Goal: Download file/media

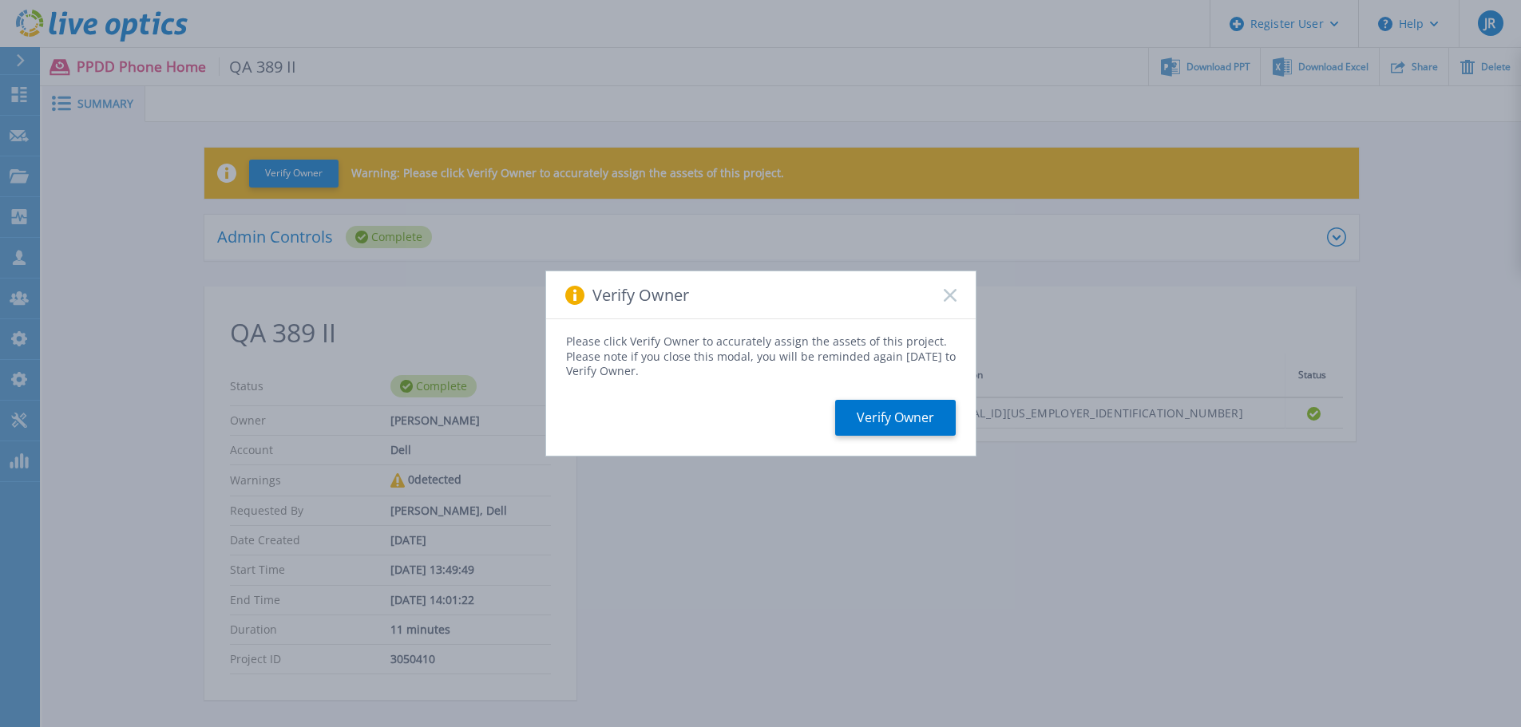
click at [950, 292] on icon at bounding box center [950, 295] width 13 height 13
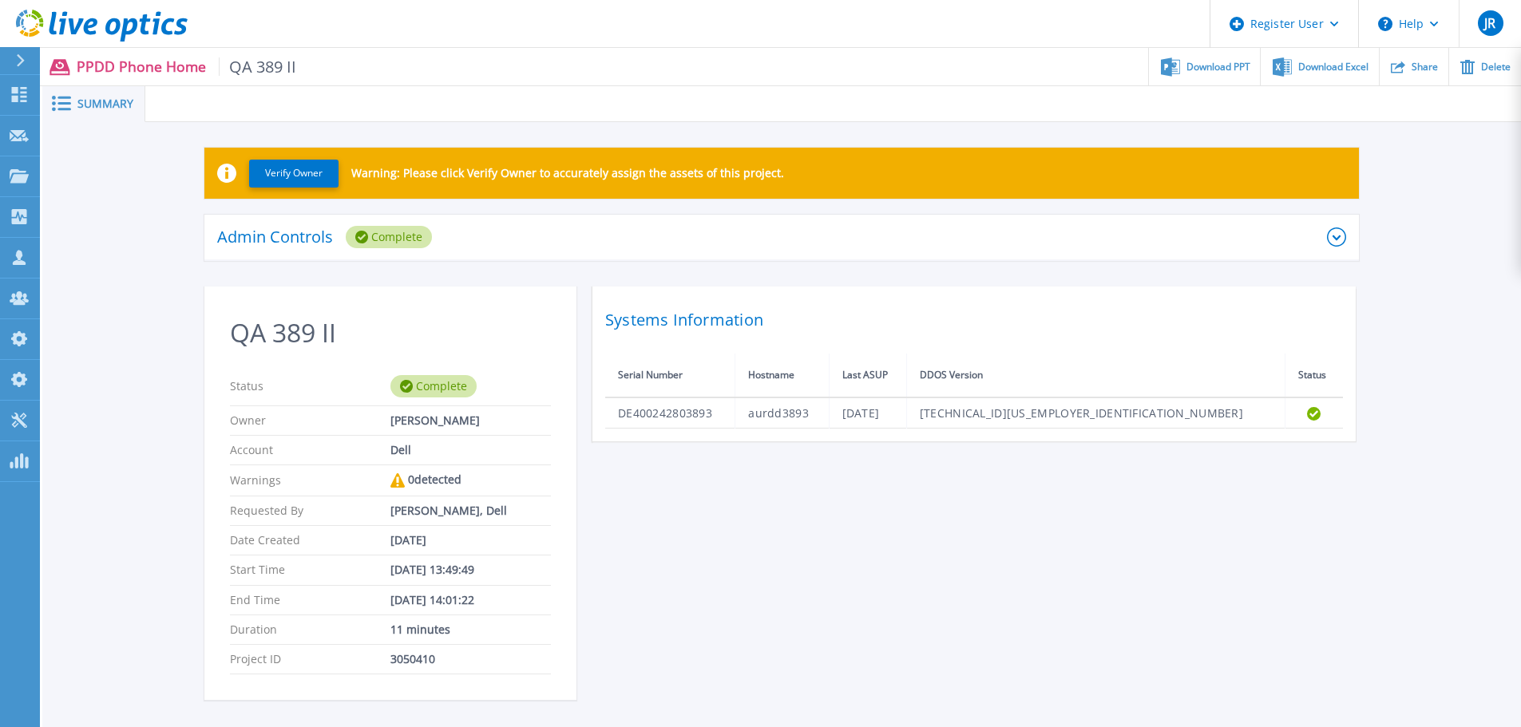
click at [1333, 239] on icon at bounding box center [1336, 237] width 19 height 19
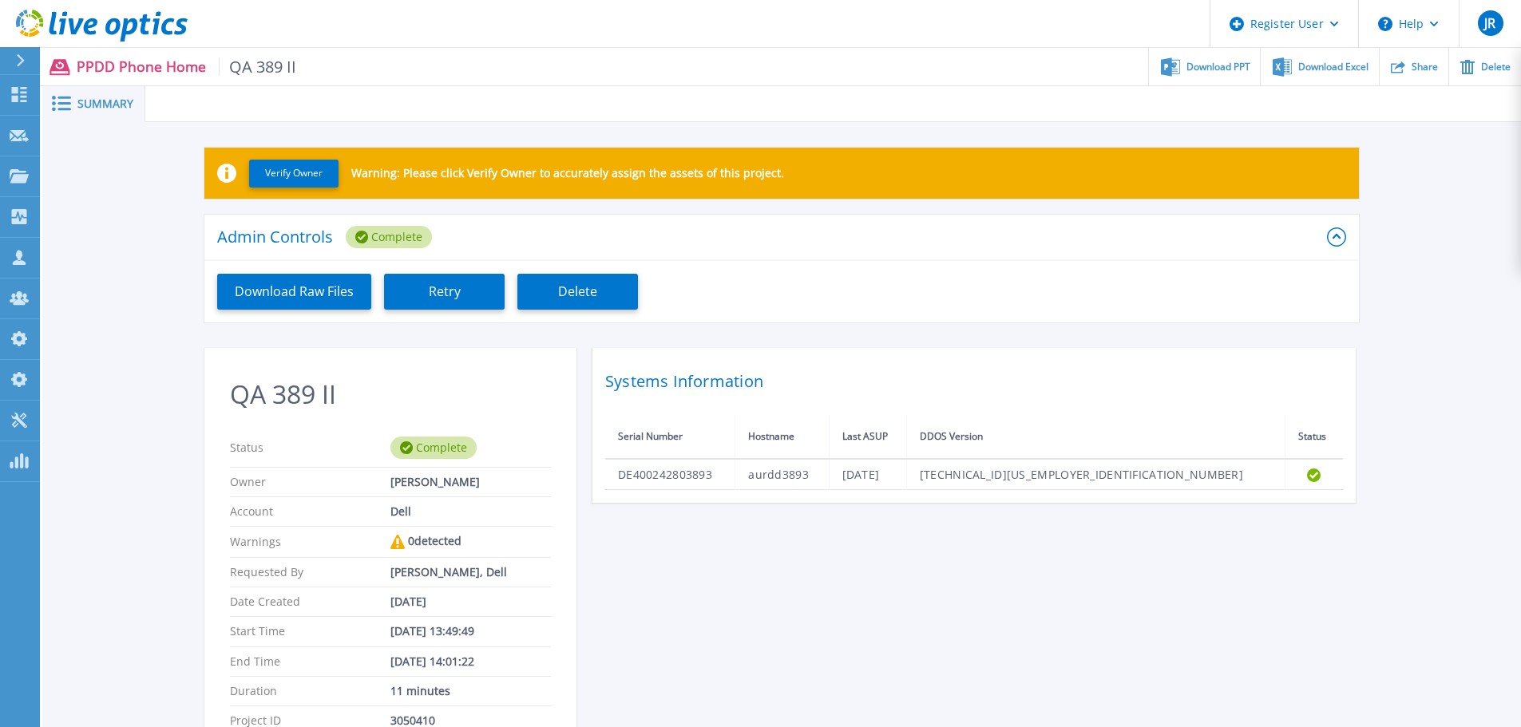
click at [1333, 239] on icon at bounding box center [1336, 237] width 19 height 19
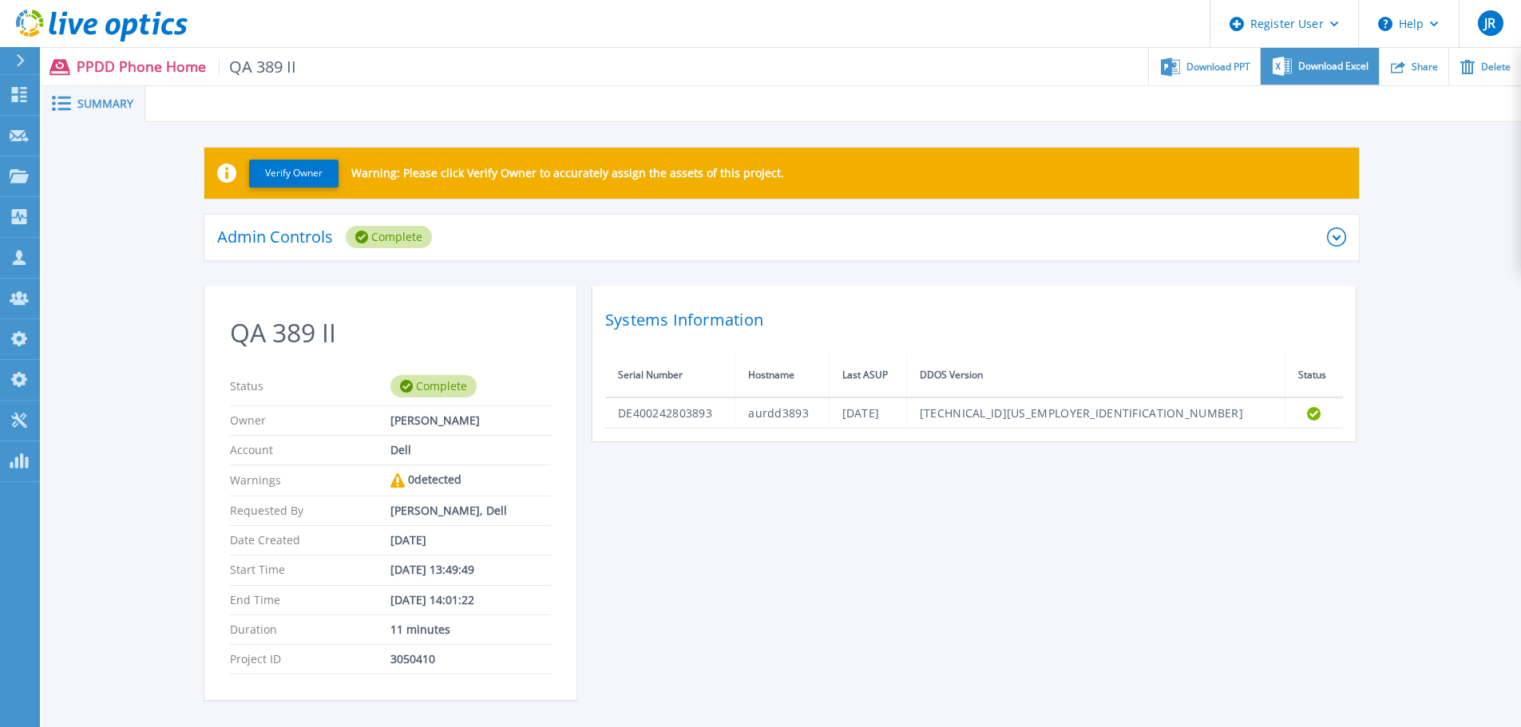
click at [1342, 70] on span "Download Excel" at bounding box center [1333, 66] width 70 height 10
click at [1195, 57] on div "Download PPT" at bounding box center [1204, 67] width 111 height 38
click at [731, 279] on div "Admin Controls Complete Download Raw Files Retry Delete" at bounding box center [781, 251] width 1154 height 72
click at [806, 123] on div "Verify Owner Warning: Please click Verify Owner to accurately assign the assets…" at bounding box center [781, 432] width 1478 height 621
click at [813, 99] on div at bounding box center [833, 104] width 1376 height 36
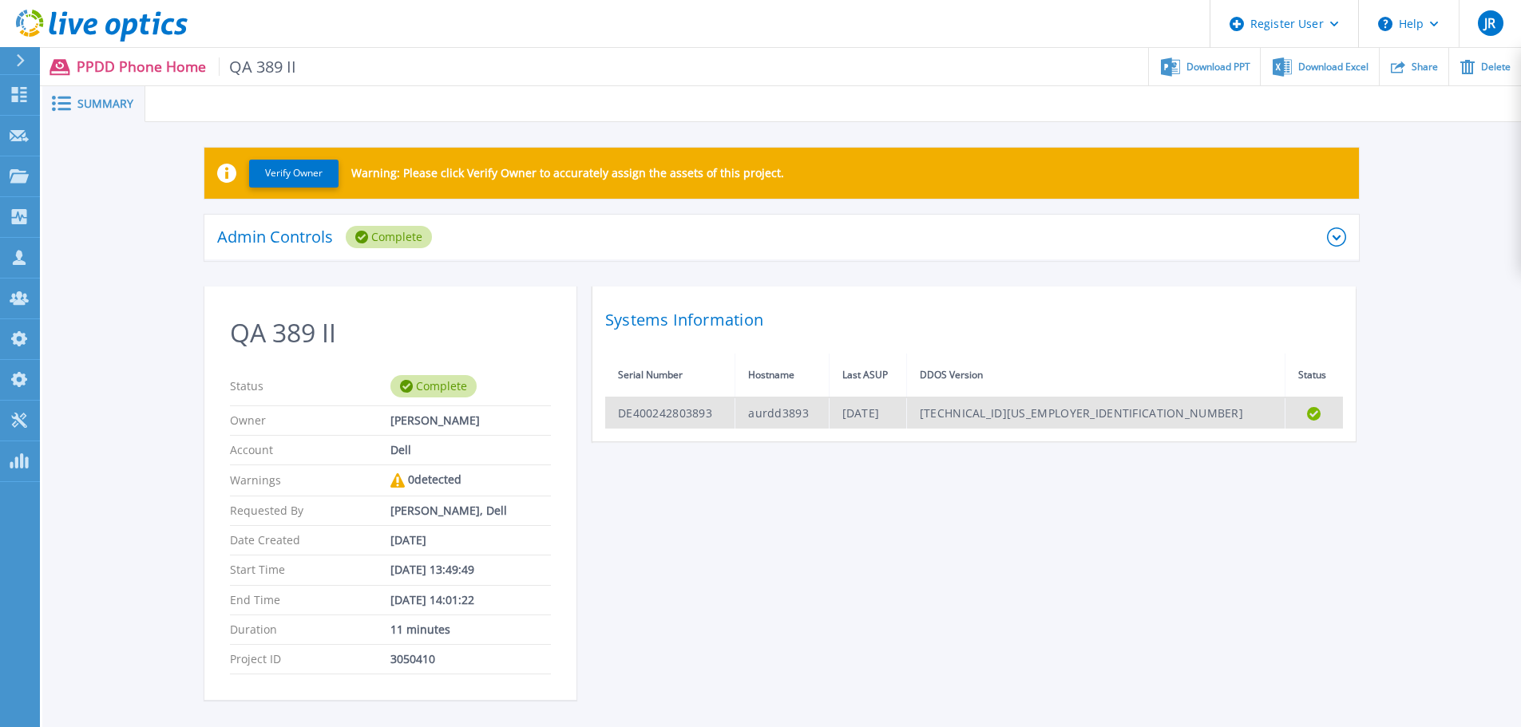
click at [675, 416] on td "DE400242803893" at bounding box center [670, 413] width 130 height 31
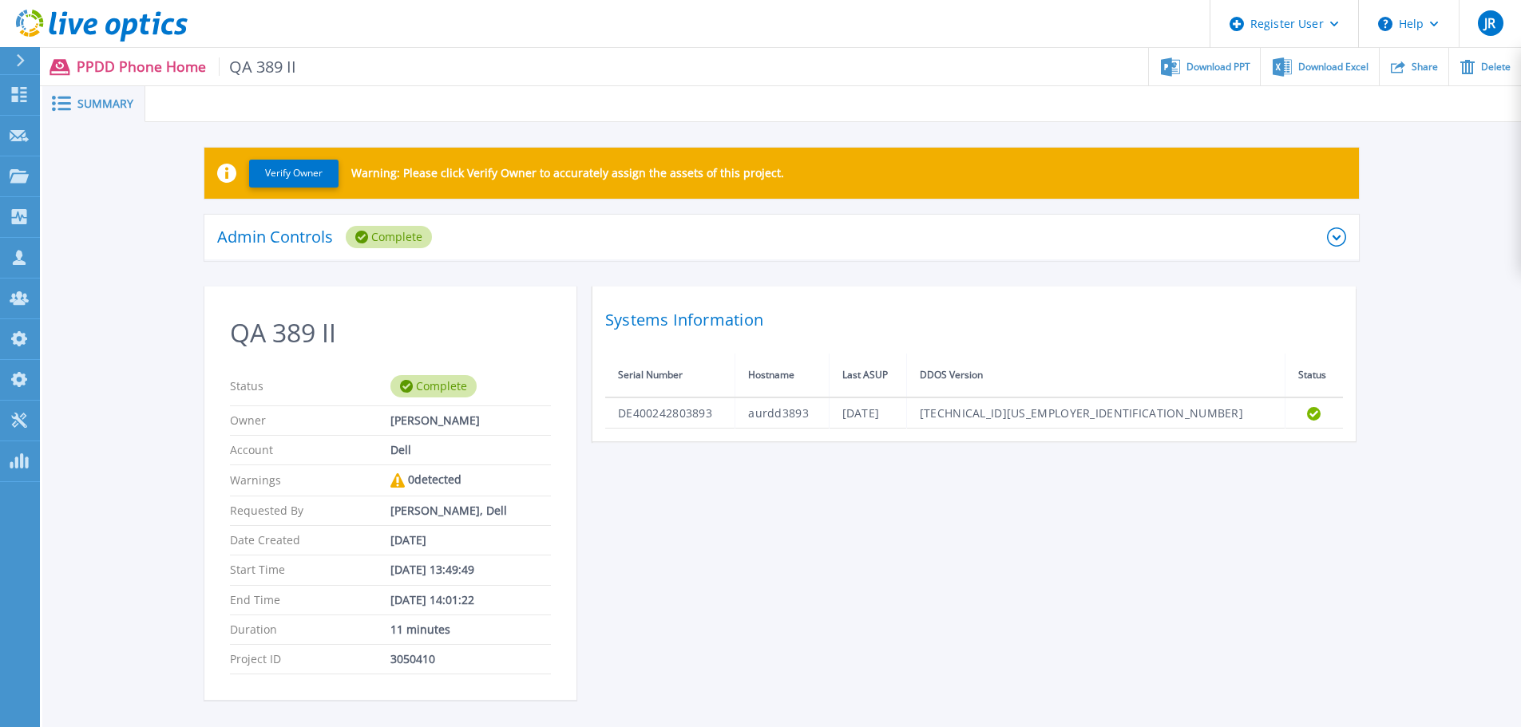
click at [916, 468] on div "QA 389 II Status Complete Owner Kieran Whooley Account Dell Warnings 0 detected…" at bounding box center [781, 503] width 1154 height 433
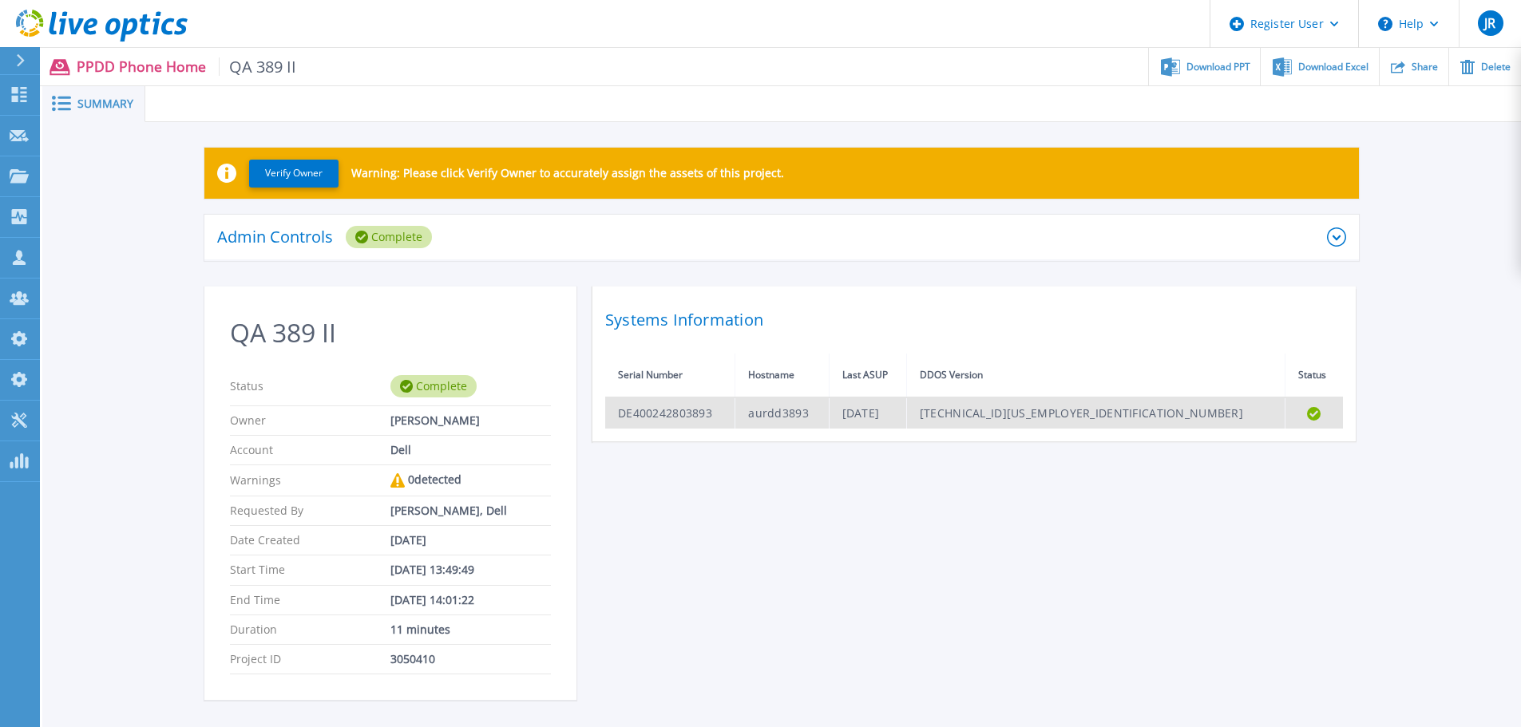
click at [664, 420] on td "DE400242803893" at bounding box center [670, 413] width 130 height 31
click at [712, 410] on td "DE400242803893" at bounding box center [670, 413] width 130 height 31
click at [731, 405] on td "DE400242803893" at bounding box center [670, 413] width 130 height 31
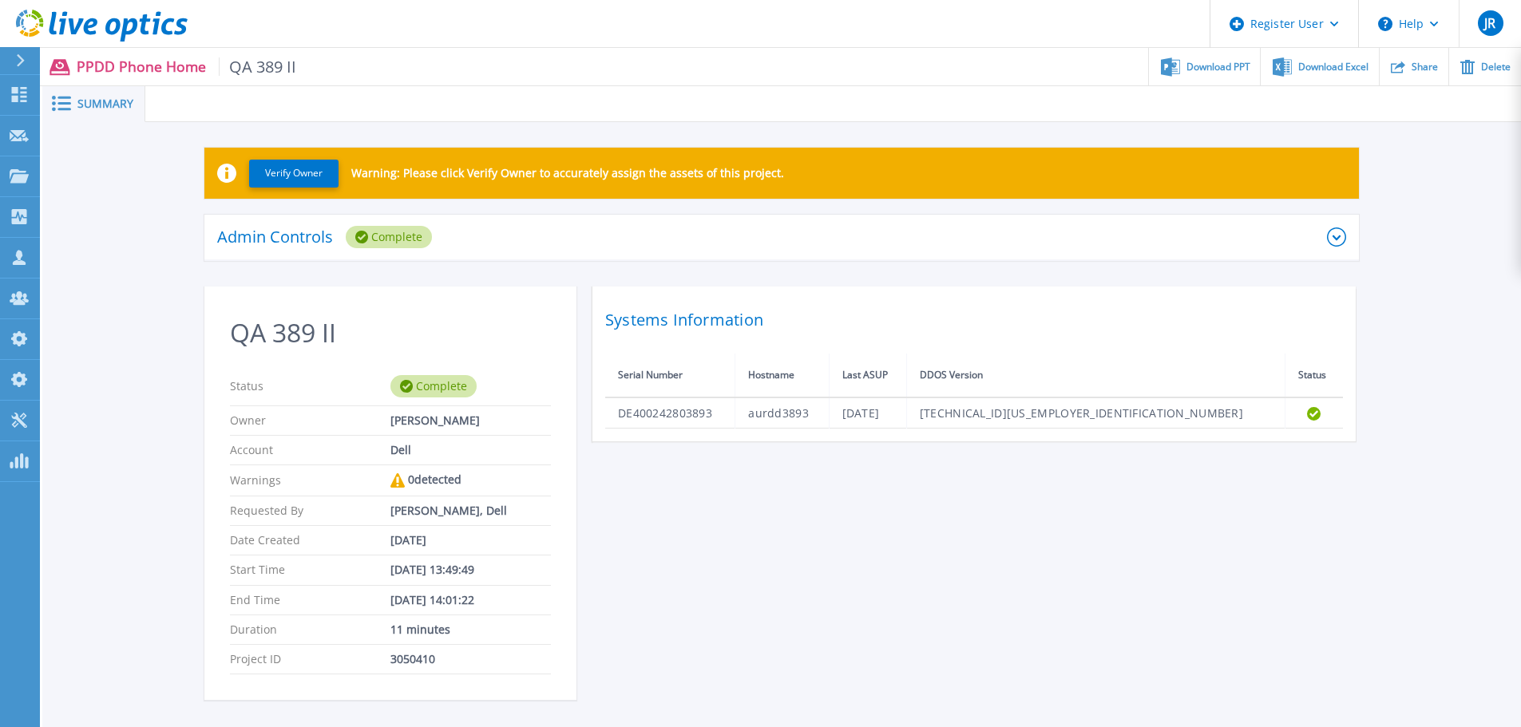
click at [997, 481] on div "QA 389 II Status Complete Owner Kieran Whooley Account Dell Warnings 0 detected…" at bounding box center [781, 503] width 1154 height 433
click at [1328, 75] on div "Download Excel" at bounding box center [1319, 67] width 117 height 38
click at [843, 126] on div "Verify Owner Warning: Please click Verify Owner to accurately assign the assets…" at bounding box center [781, 432] width 1478 height 621
click at [837, 125] on div "Verify Owner Warning: Please click Verify Owner to accurately assign the assets…" at bounding box center [781, 432] width 1478 height 621
click at [778, 124] on div "Verify Owner Warning: Please click Verify Owner to accurately assign the assets…" at bounding box center [781, 432] width 1478 height 621
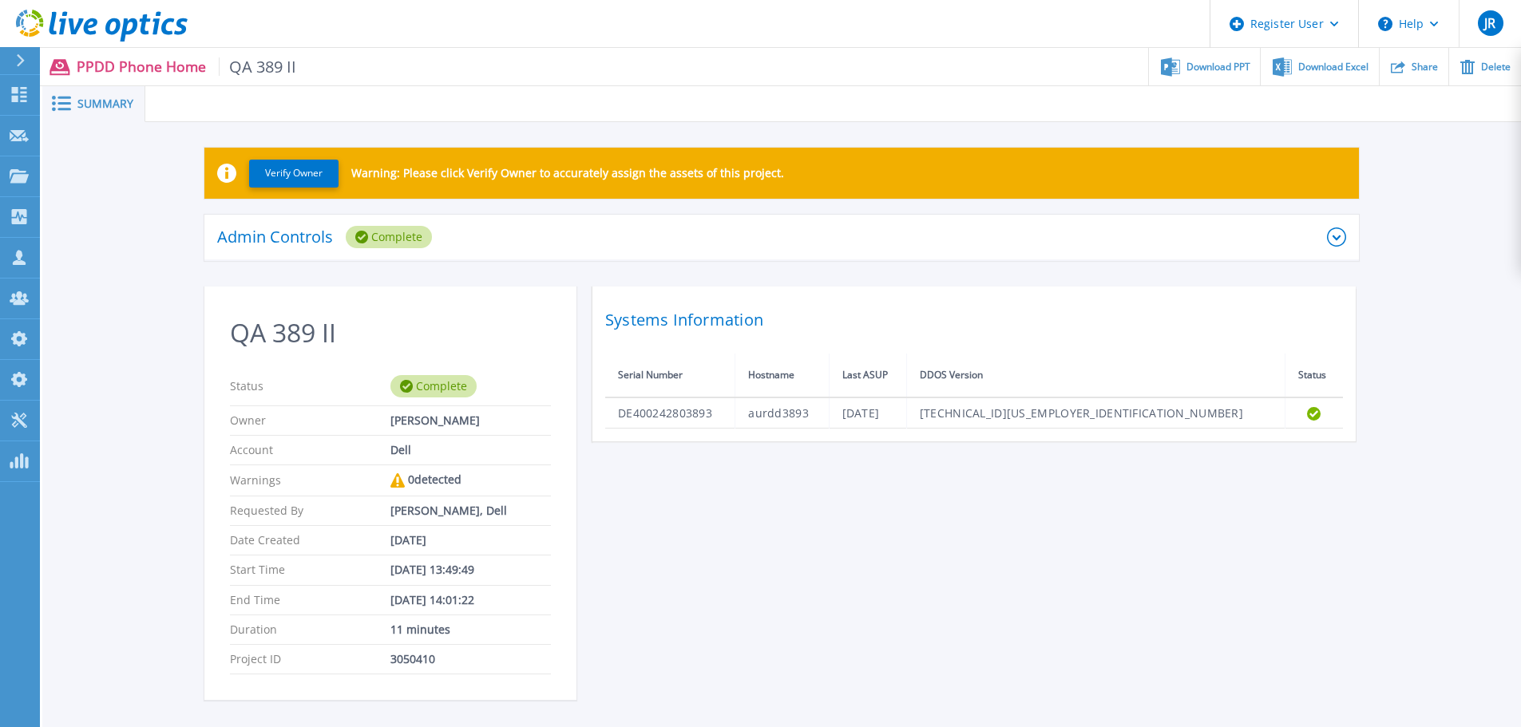
click at [785, 129] on div "Verify Owner Warning: Please click Verify Owner to accurately assign the assets…" at bounding box center [781, 432] width 1478 height 621
